Goal: Information Seeking & Learning: Learn about a topic

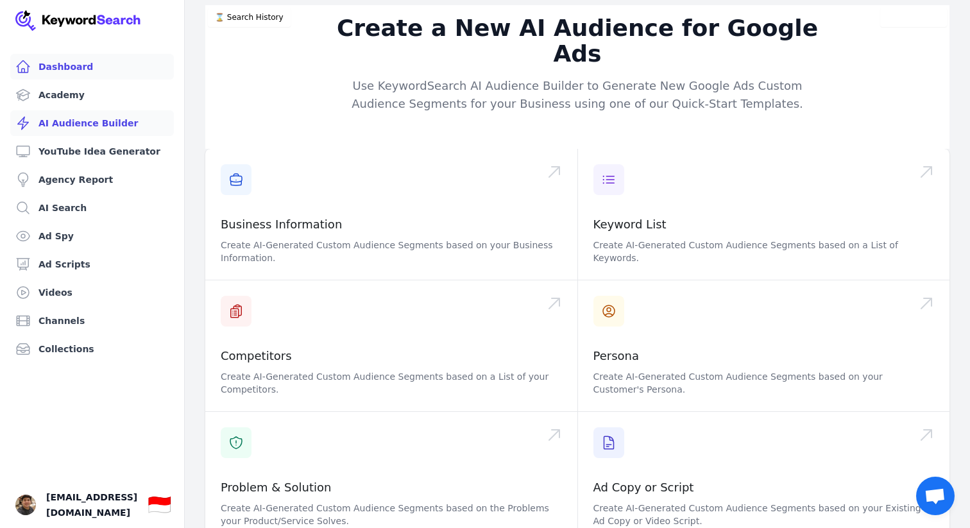
click at [89, 68] on link "Dashboard" at bounding box center [92, 67] width 164 height 26
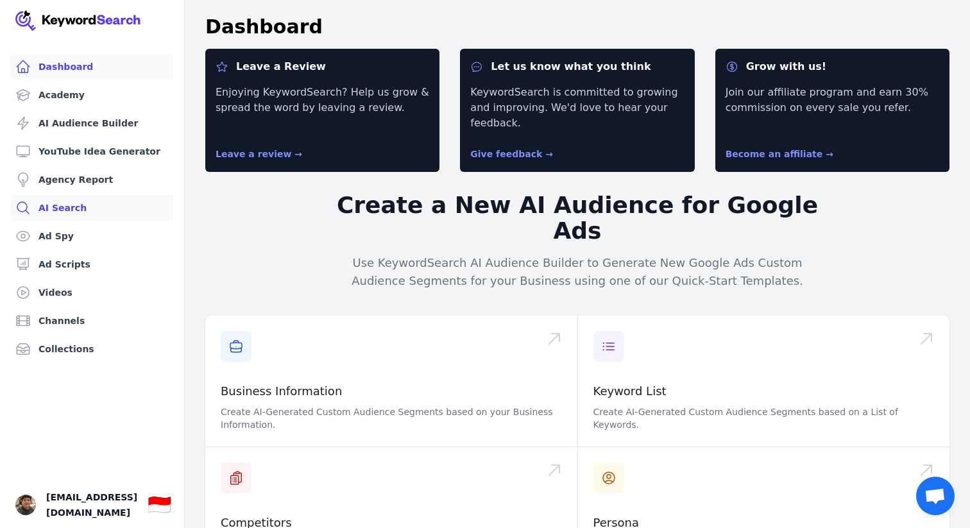
click at [80, 210] on link "AI Search" at bounding box center [92, 208] width 164 height 26
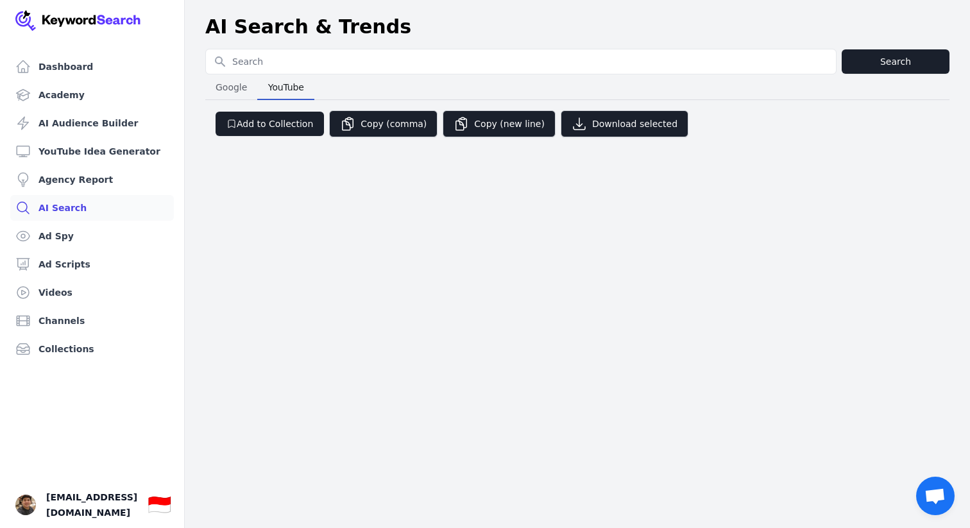
click at [283, 85] on span "YouTube" at bounding box center [286, 87] width 46 height 18
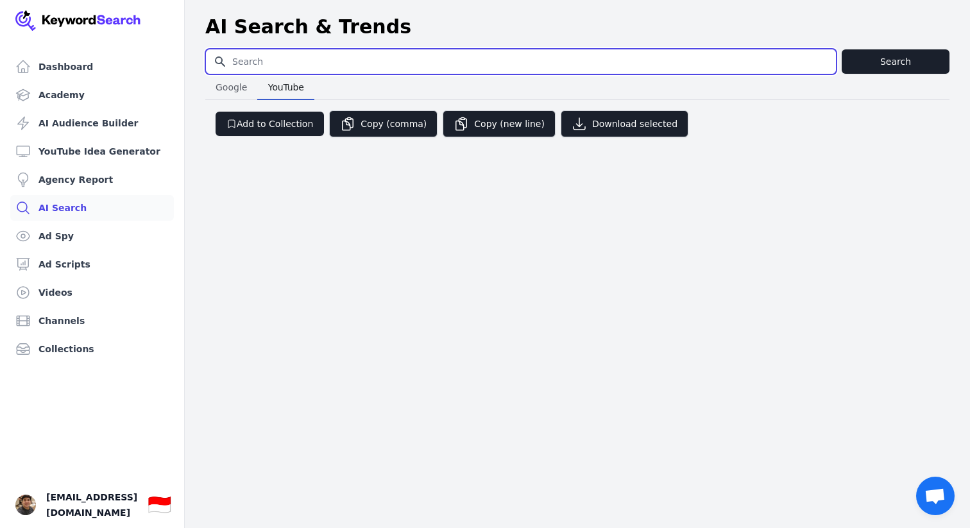
click at [288, 59] on input "Search for YouTube Keywords" at bounding box center [521, 61] width 630 height 24
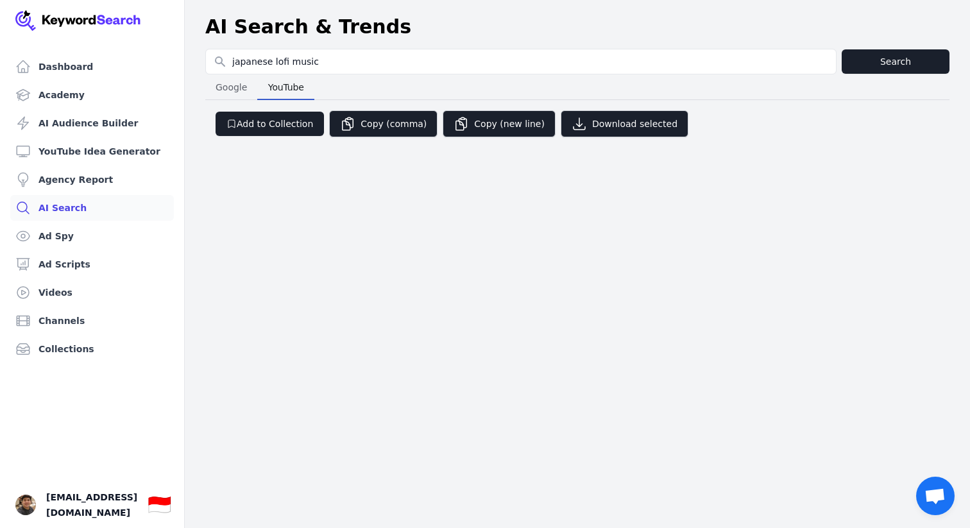
click at [813, 119] on div "Add to Collection Copy (comma) Copy (new line) Download selected" at bounding box center [577, 118] width 745 height 37
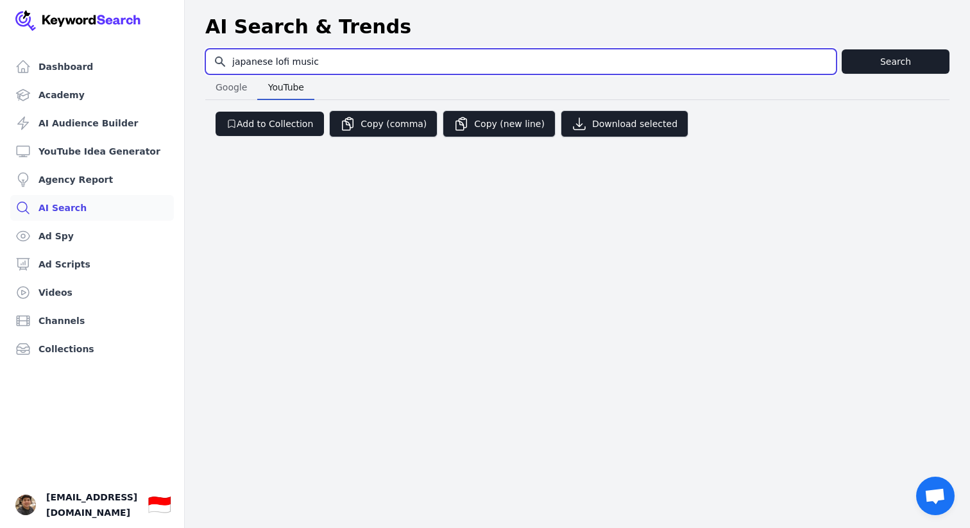
click at [253, 60] on input "japanese lofi music" at bounding box center [521, 61] width 630 height 24
type input "lofi music"
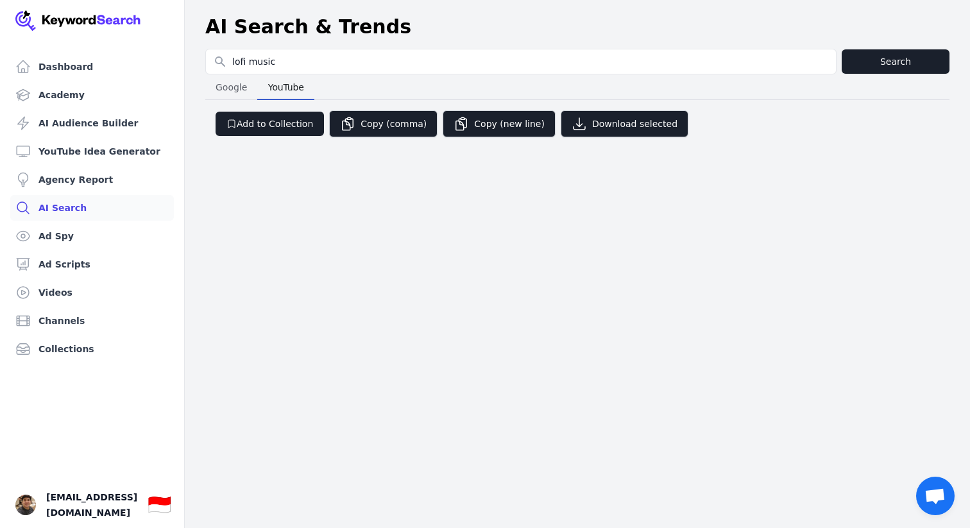
click at [237, 87] on span "Google" at bounding box center [232, 87] width 42 height 18
select select "50"
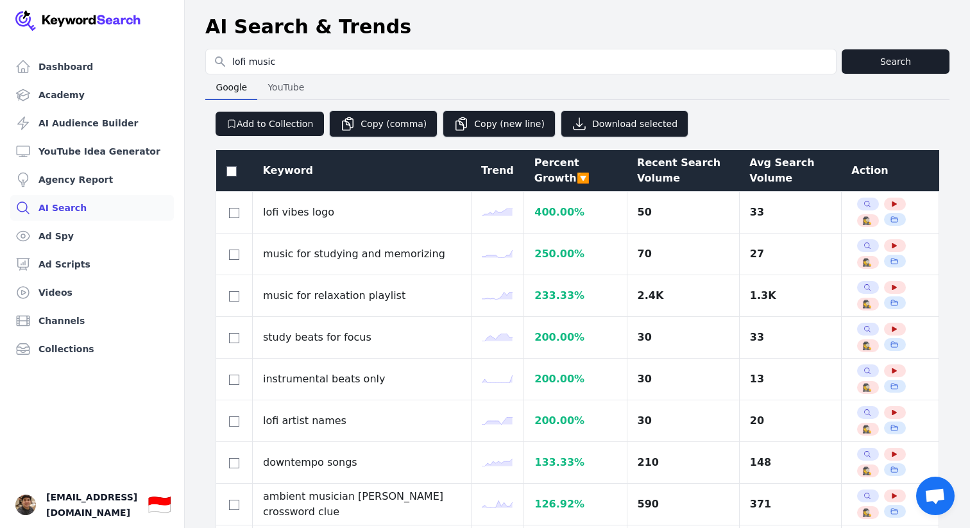
click at [288, 85] on span "YouTube" at bounding box center [286, 87] width 47 height 18
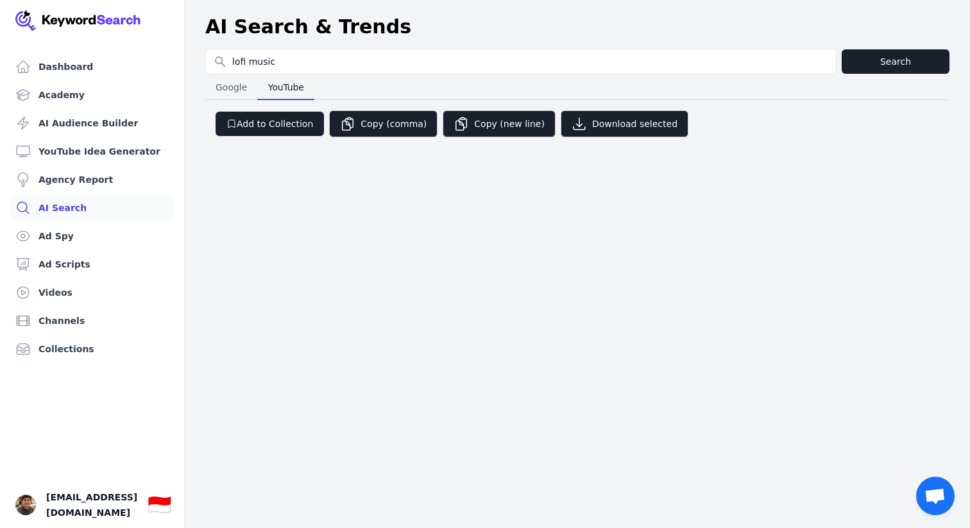
click at [233, 87] on span "Google" at bounding box center [232, 87] width 42 height 18
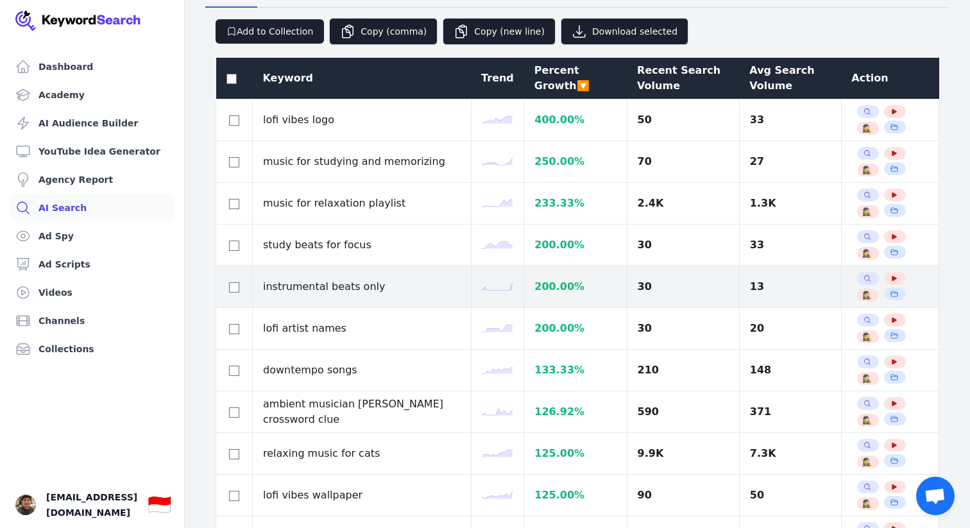
scroll to position [93, 0]
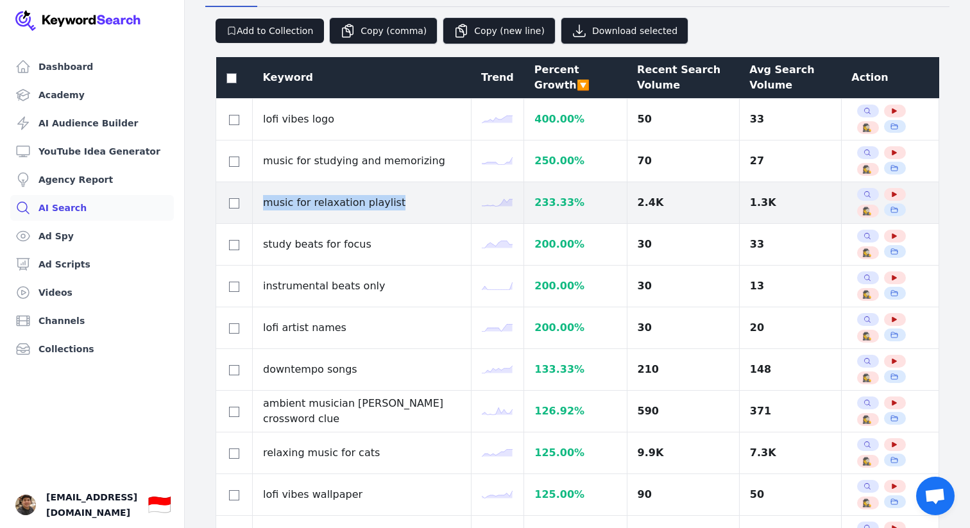
drag, startPoint x: 298, startPoint y: 202, endPoint x: 402, endPoint y: 203, distance: 104.0
click at [402, 203] on td "music for relaxation playlist" at bounding box center [362, 203] width 219 height 42
click at [405, 203] on td "music for relaxation playlist" at bounding box center [362, 203] width 219 height 42
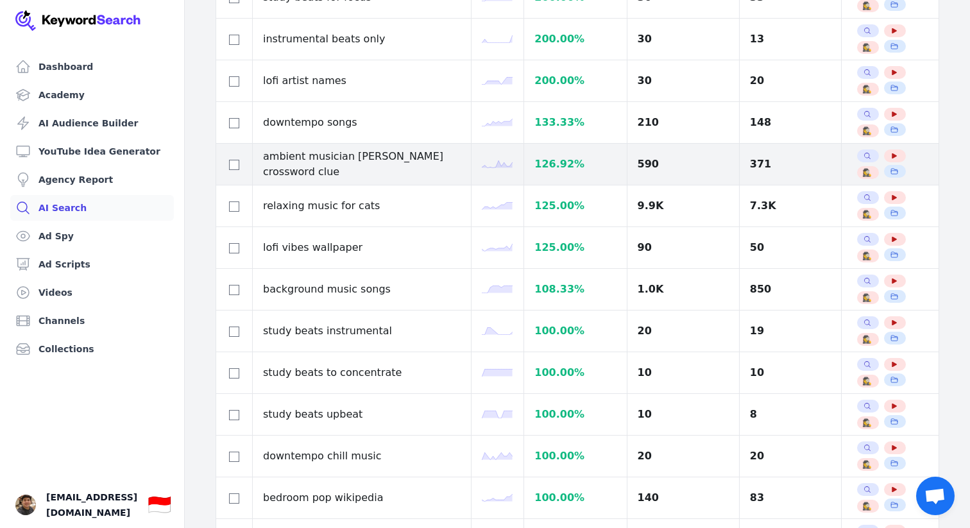
scroll to position [343, 0]
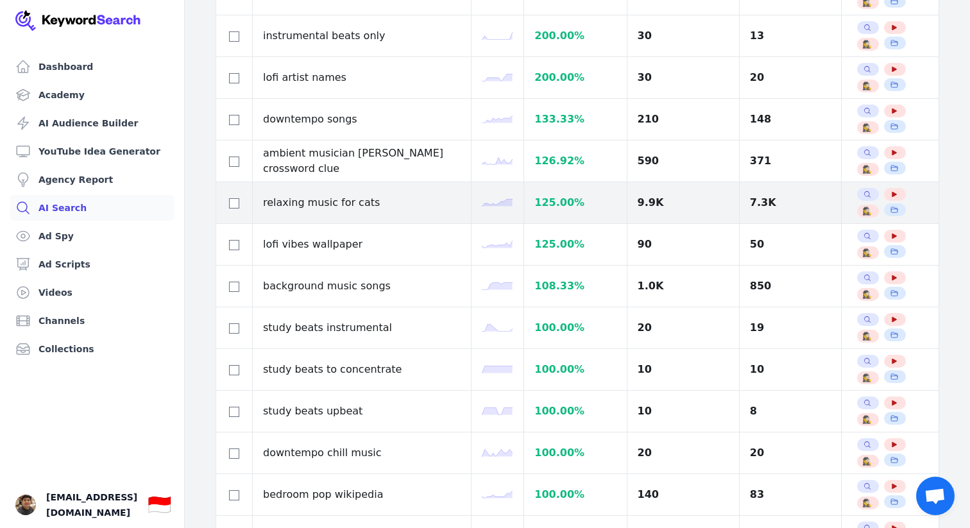
click at [325, 204] on td "relaxing music for cats" at bounding box center [362, 203] width 219 height 42
click at [343, 202] on td "relaxing music for cats" at bounding box center [362, 203] width 219 height 42
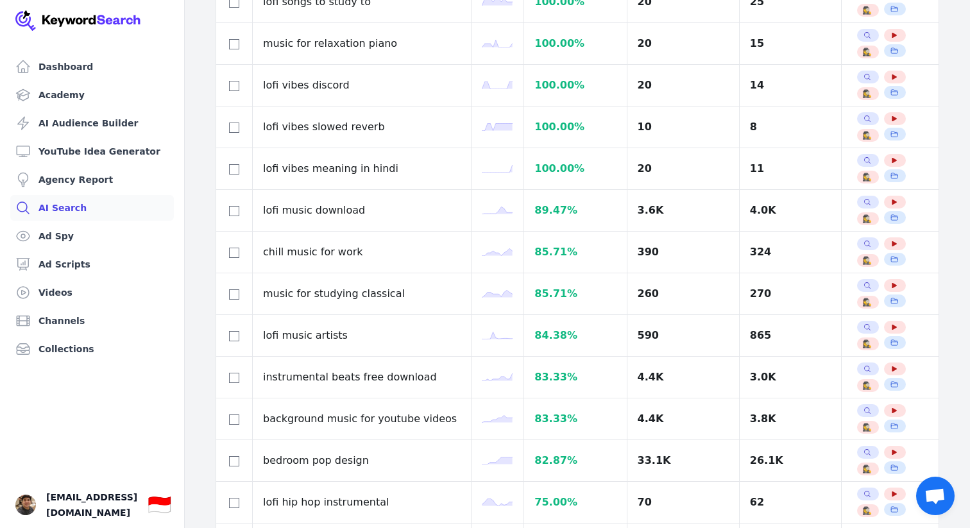
scroll to position [880, 0]
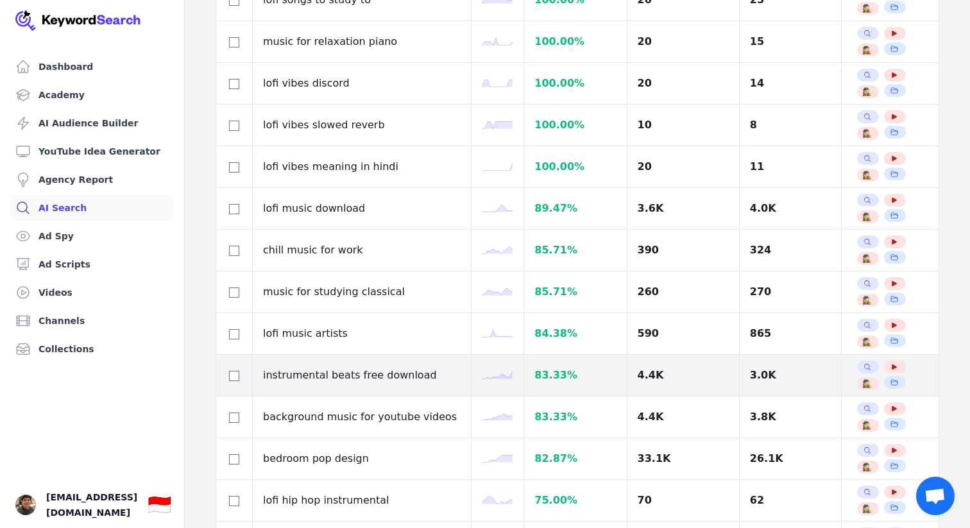
click at [392, 379] on td "instrumental beats free download" at bounding box center [362, 376] width 219 height 42
click at [373, 379] on td "instrumental beats free download" at bounding box center [362, 376] width 219 height 42
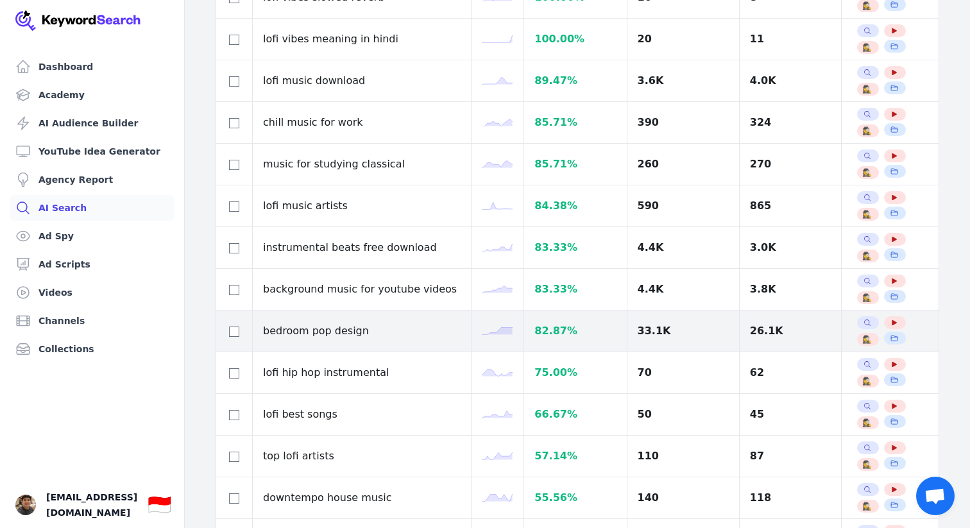
scroll to position [1008, 0]
click at [332, 330] on td "bedroom pop design" at bounding box center [362, 331] width 219 height 42
click at [309, 332] on td "bedroom pop design" at bounding box center [362, 331] width 219 height 42
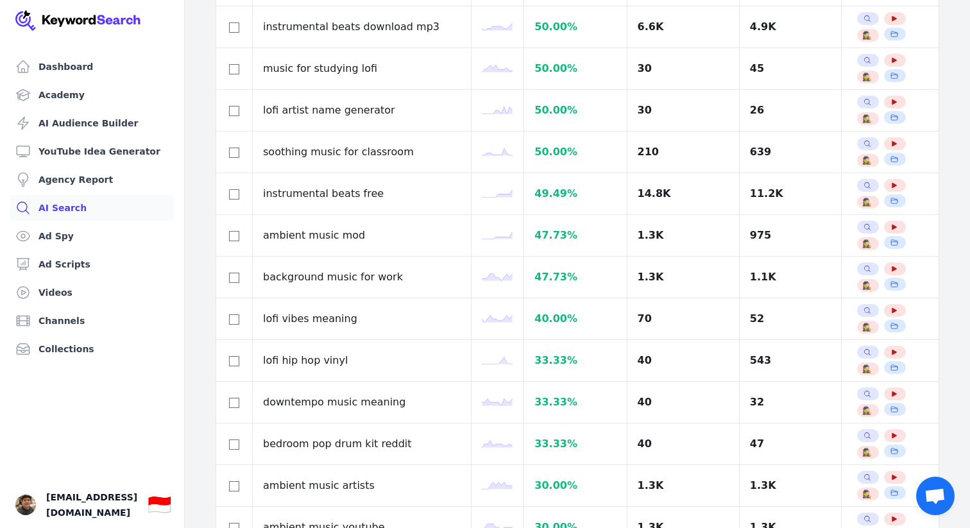
scroll to position [1769, 0]
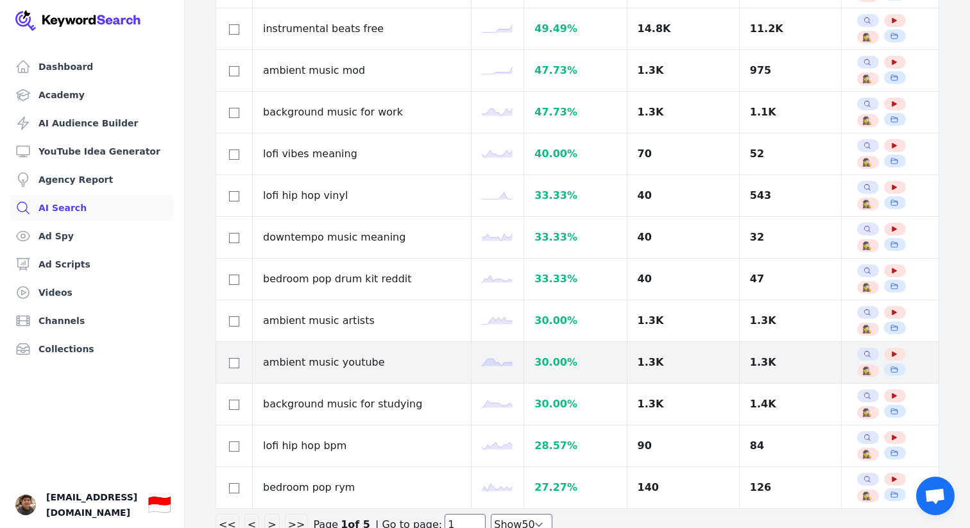
click at [346, 359] on td "ambient music youtube" at bounding box center [362, 363] width 219 height 42
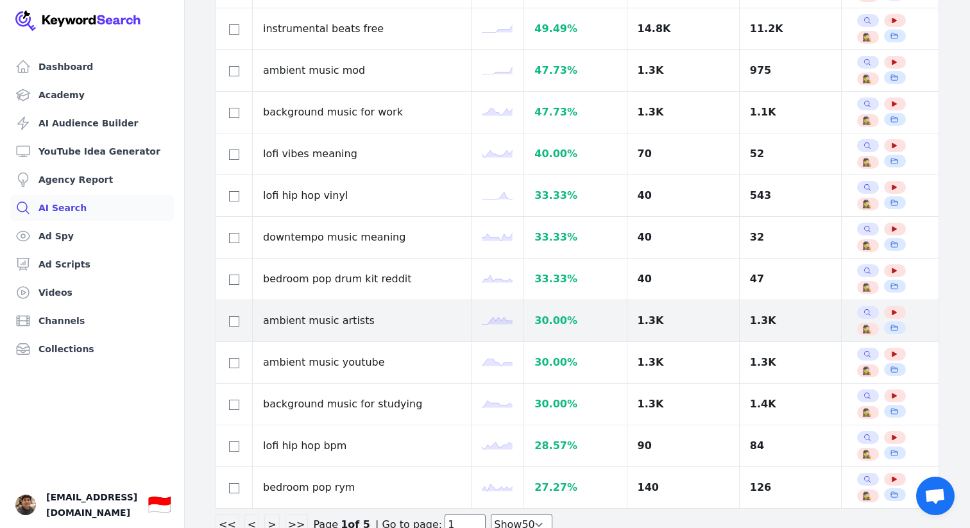
click at [337, 327] on td "ambient music artists" at bounding box center [362, 321] width 219 height 42
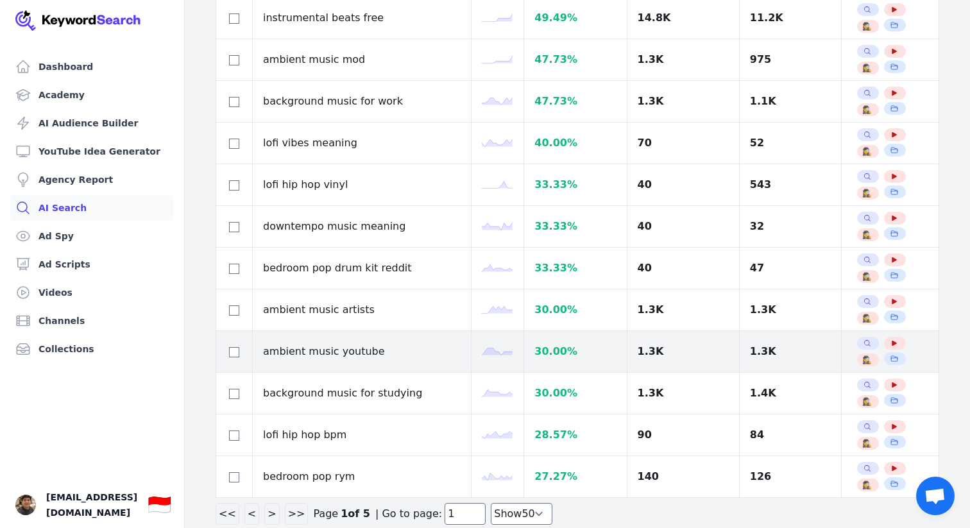
scroll to position [1802, 0]
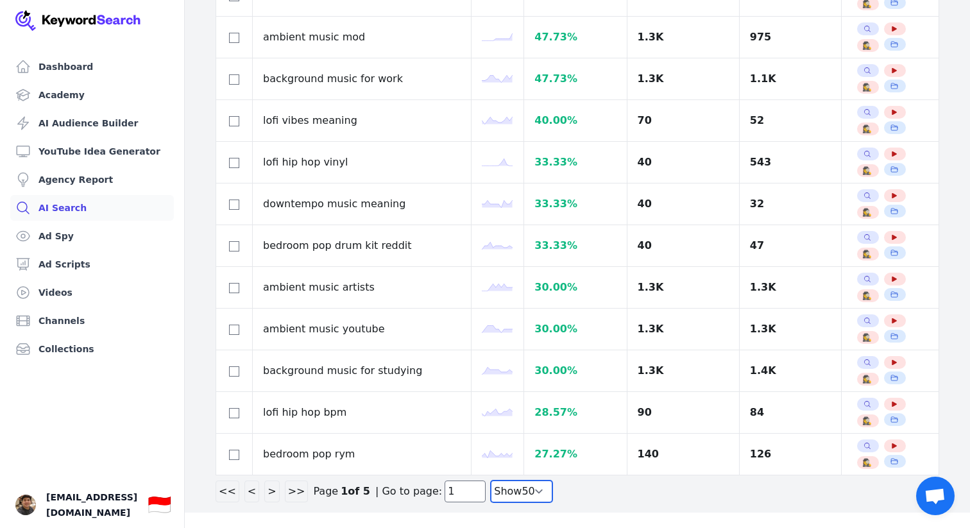
click at [505, 491] on select "Show 30 Show 40 Show 50 Show 100" at bounding box center [522, 492] width 62 height 22
select select "100"
click at [491, 503] on select "Show 30 Show 40 Show 50 Show 100" at bounding box center [522, 492] width 62 height 22
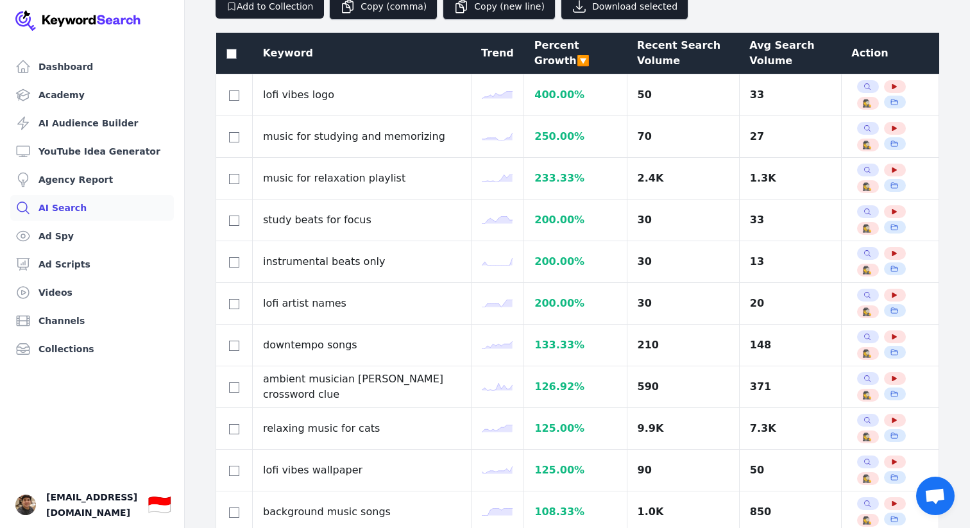
scroll to position [114, 0]
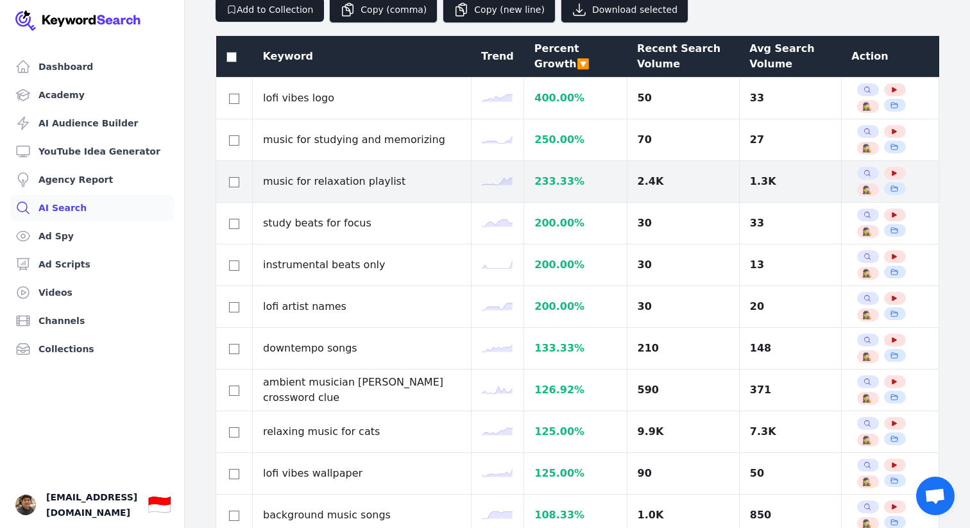
click at [323, 182] on td "music for relaxation playlist" at bounding box center [362, 182] width 219 height 42
click at [360, 183] on td "music for relaxation playlist" at bounding box center [362, 182] width 219 height 42
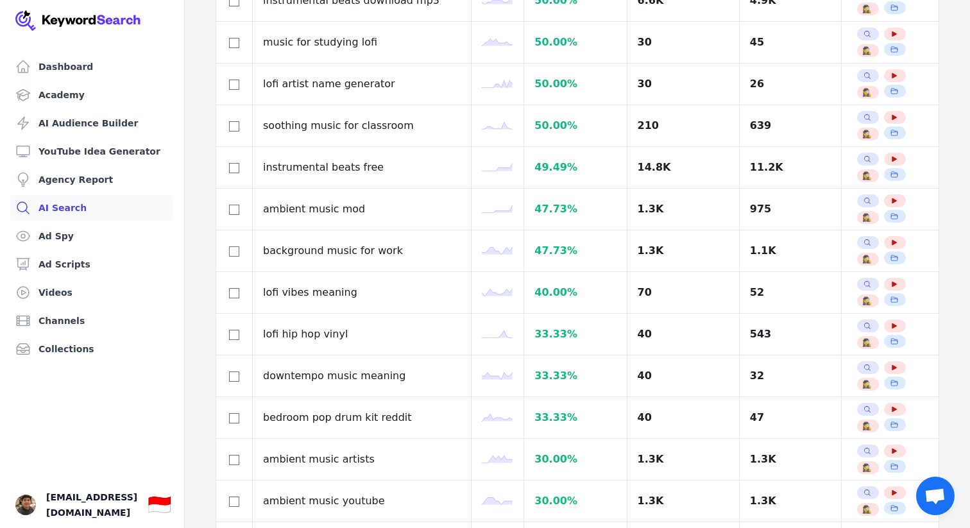
scroll to position [2090, 0]
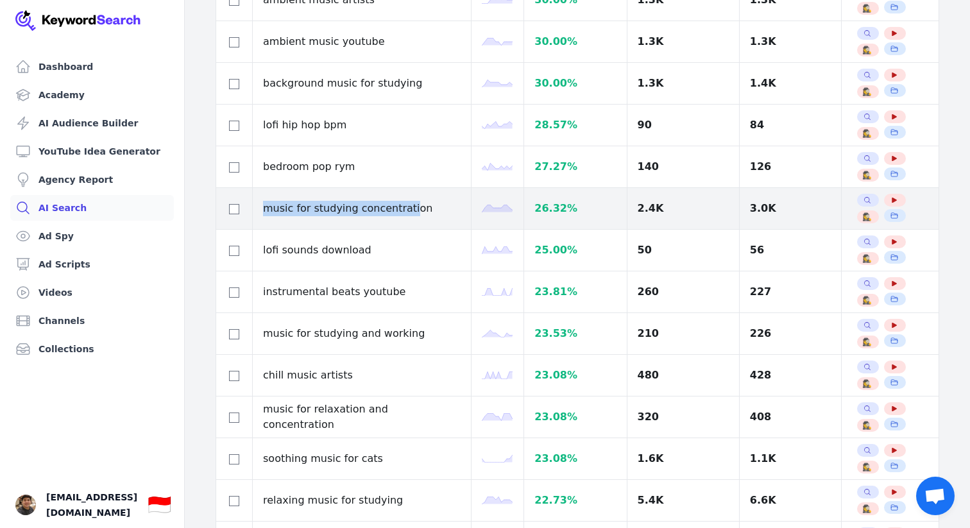
drag, startPoint x: 264, startPoint y: 209, endPoint x: 415, endPoint y: 209, distance: 150.2
click at [409, 209] on td "music for studying concentration" at bounding box center [362, 209] width 219 height 42
click at [415, 209] on td "music for studying concentration" at bounding box center [362, 209] width 219 height 42
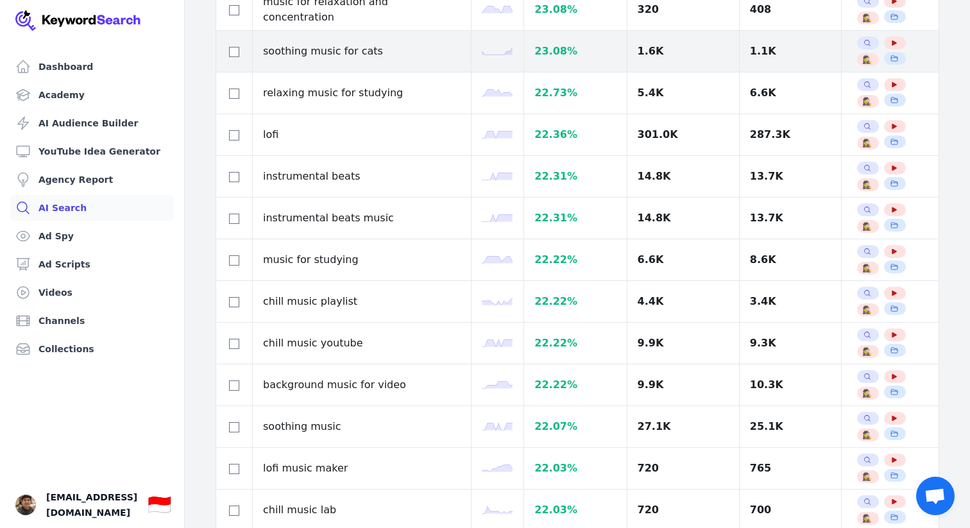
scroll to position [2499, 0]
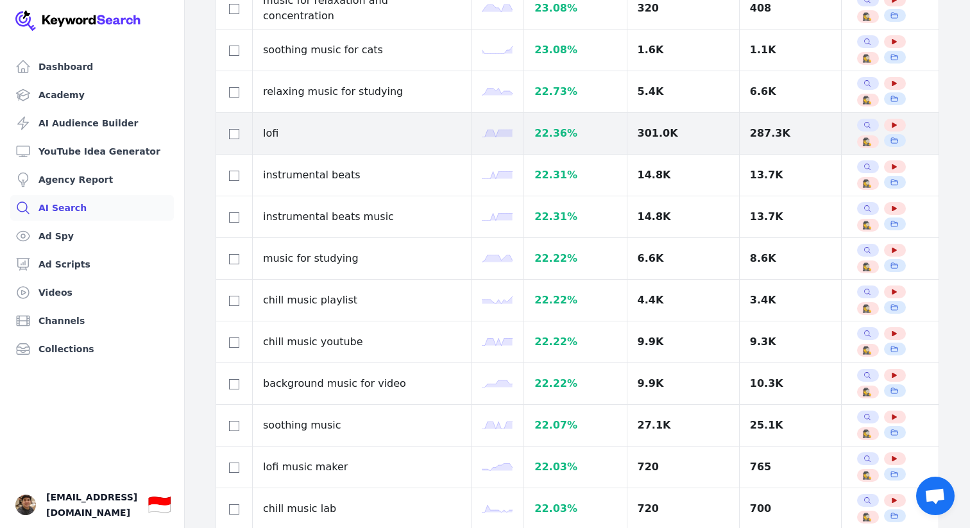
click at [638, 135] on div "301.0K" at bounding box center [683, 133] width 91 height 15
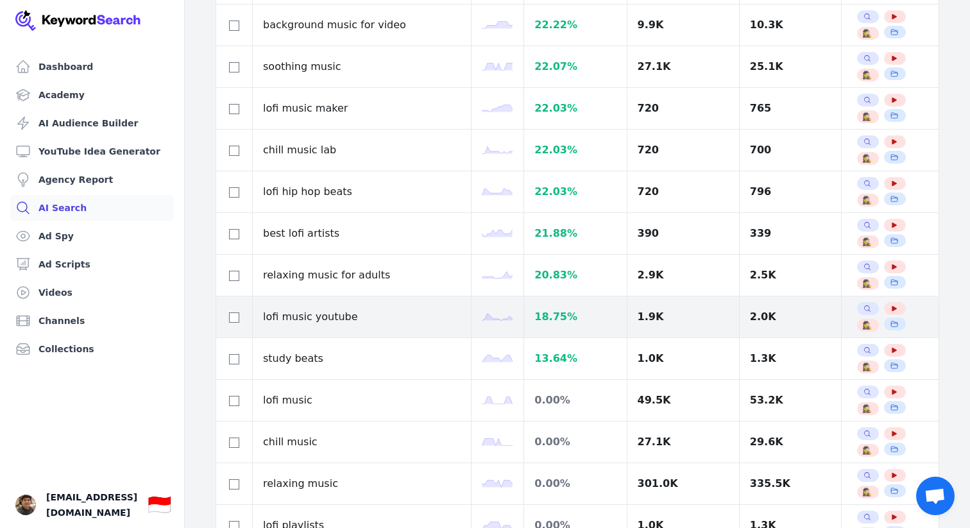
scroll to position [2887, 0]
